Goal: Ask a question: Seek information or help from site administrators or community

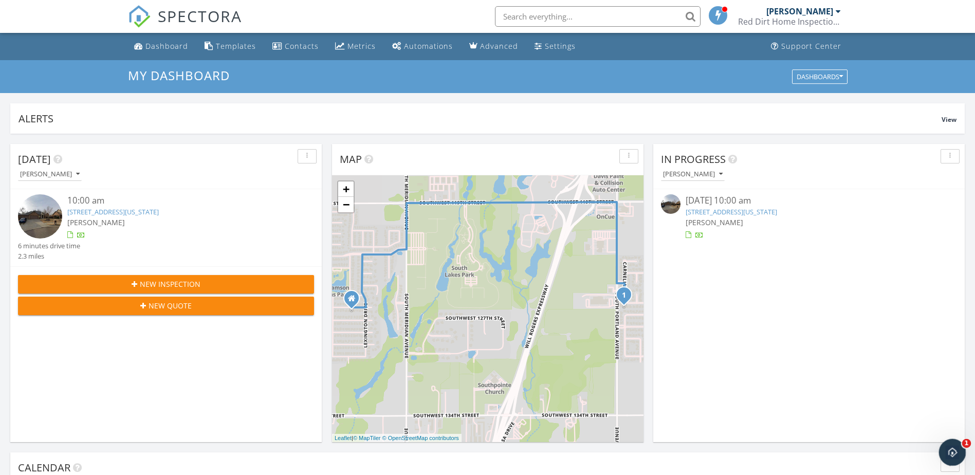
click at [952, 449] on icon "Open Intercom Messenger" at bounding box center [951, 451] width 7 height 8
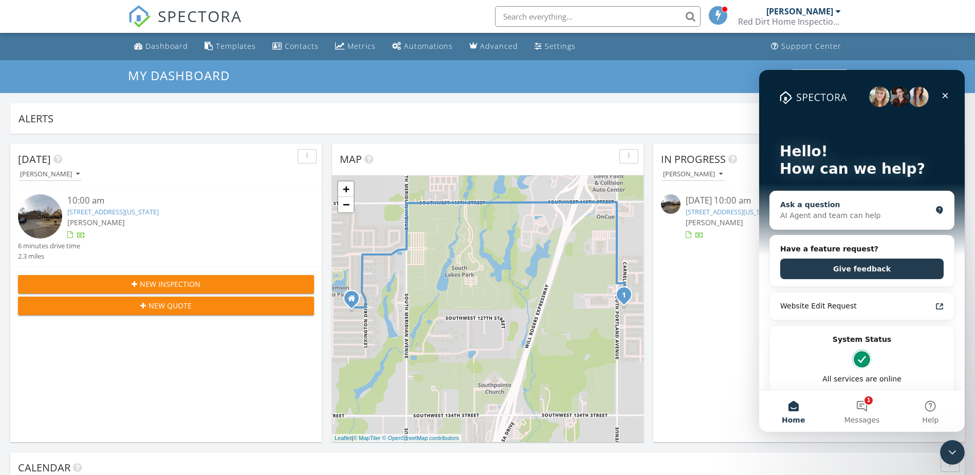
click at [911, 216] on div "AI Agent and team can help" at bounding box center [855, 215] width 151 height 11
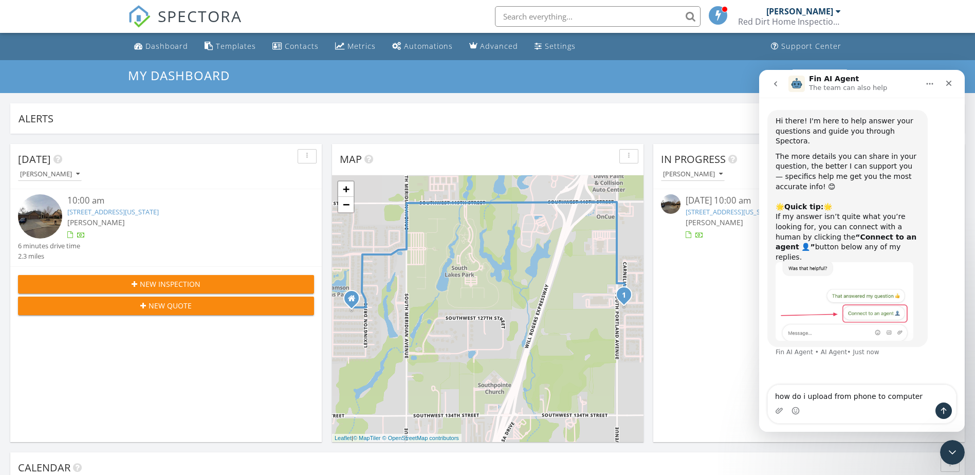
type textarea "how do i upload from phone to computer"
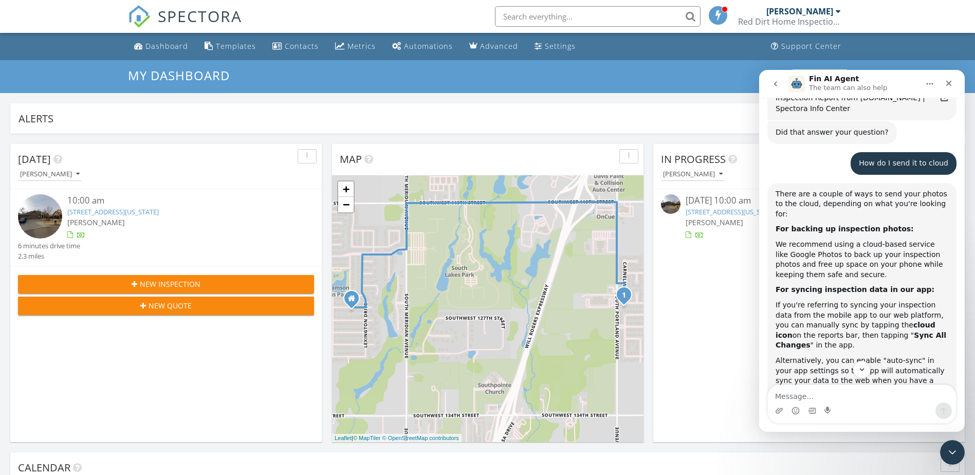
scroll to position [776, 0]
click at [944, 85] on div "Close" at bounding box center [949, 83] width 19 height 19
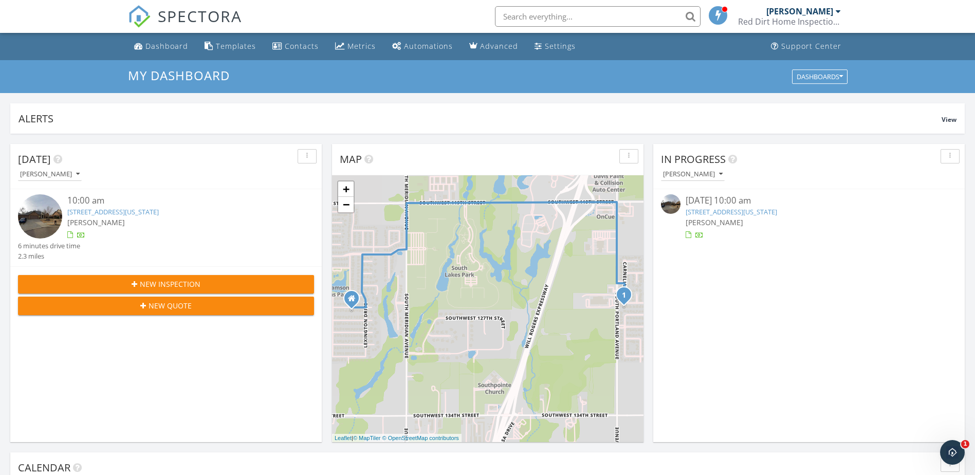
scroll to position [905, 0]
click at [125, 211] on link "3620 SW 126th Terrace, Oklahoma City, OK 73170" at bounding box center [113, 211] width 92 height 9
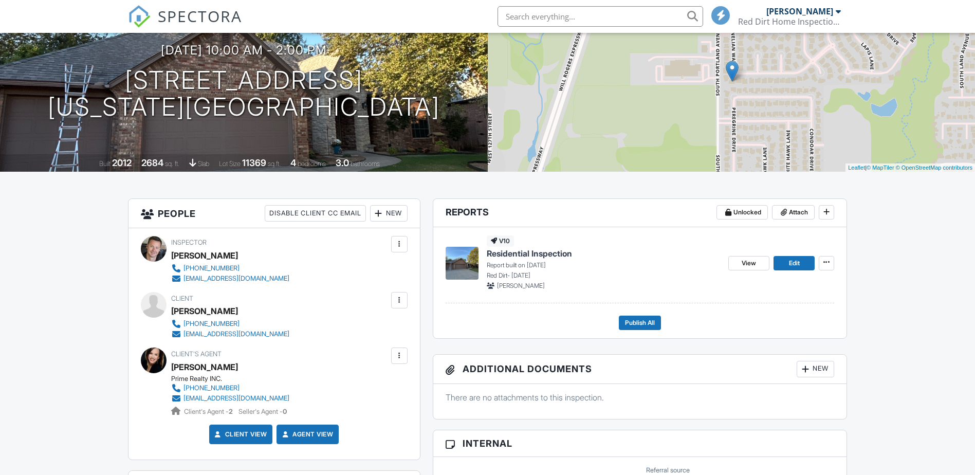
drag, startPoint x: 0, startPoint y: 0, endPoint x: 546, endPoint y: 251, distance: 601.1
click at [546, 251] on span "Residential Inspection" at bounding box center [529, 253] width 85 height 11
